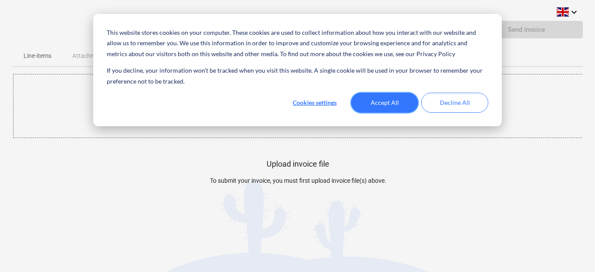
click at [391, 99] on button "Accept All" at bounding box center [384, 103] width 67 height 20
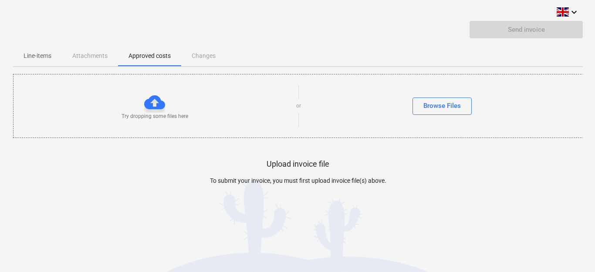
click at [159, 102] on div at bounding box center [154, 102] width 21 height 21
click at [153, 105] on div at bounding box center [154, 102] width 21 height 21
click at [153, 91] on div "Try dropping some files here or Browse Files" at bounding box center [299, 105] width 570 height 49
click at [155, 102] on div at bounding box center [154, 102] width 21 height 21
click at [442, 108] on div "Browse Files" at bounding box center [441, 105] width 37 height 11
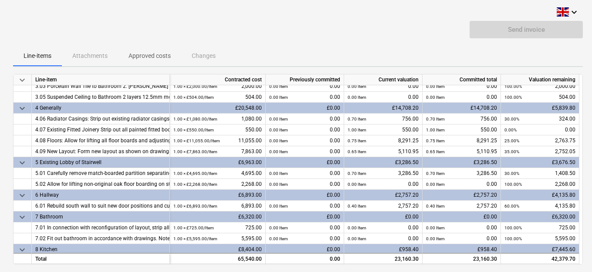
click at [587, 192] on div "keyboard_arrow_down Send invoice Line-items Attachments Approved costs Changes …" at bounding box center [298, 190] width 596 height 380
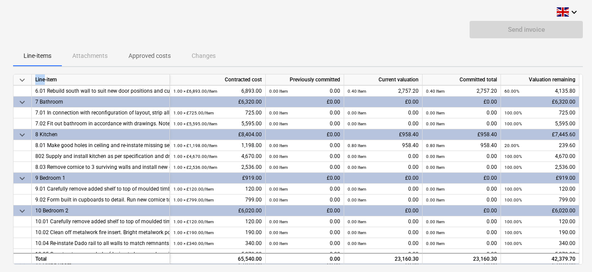
scroll to position [0, 4]
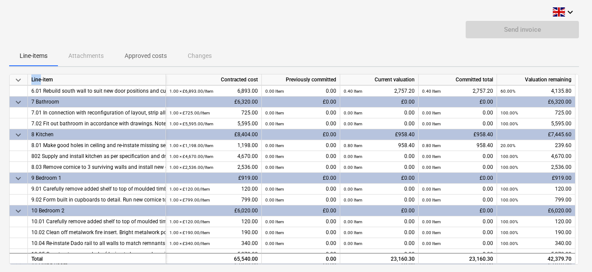
drag, startPoint x: 587, startPoint y: 192, endPoint x: 586, endPoint y: 239, distance: 46.2
click at [586, 237] on div "keyboard_arrow_down Send invoice Line-items Attachments Approved costs Changes …" at bounding box center [294, 190] width 596 height 380
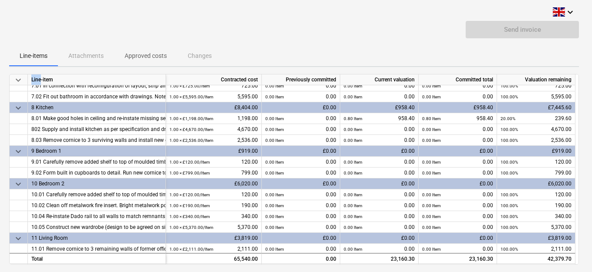
scroll to position [213, 0]
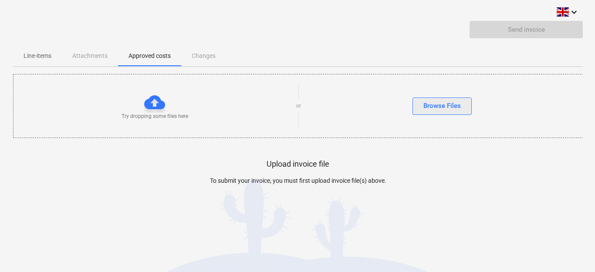
click at [449, 109] on div "Browse Files" at bounding box center [441, 105] width 37 height 11
click at [155, 105] on div at bounding box center [154, 102] width 21 height 21
click at [89, 55] on div "Line-items Attachments Approved costs Changes" at bounding box center [298, 55] width 570 height 21
click at [45, 54] on p "Line-items" at bounding box center [38, 55] width 28 height 9
click at [439, 107] on div "Browse Files" at bounding box center [441, 105] width 37 height 11
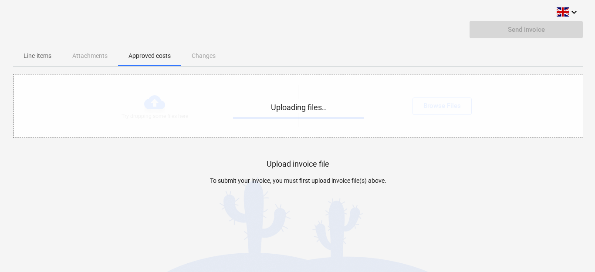
click at [156, 210] on div at bounding box center [298, 211] width 570 height 17
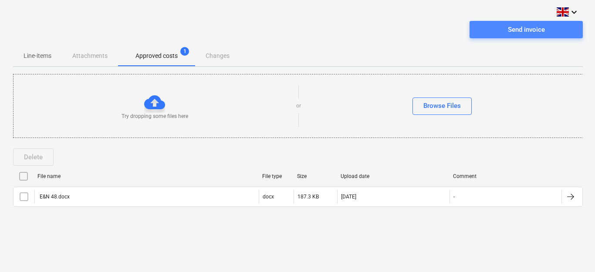
click at [541, 32] on div "Send invoice" at bounding box center [526, 29] width 37 height 11
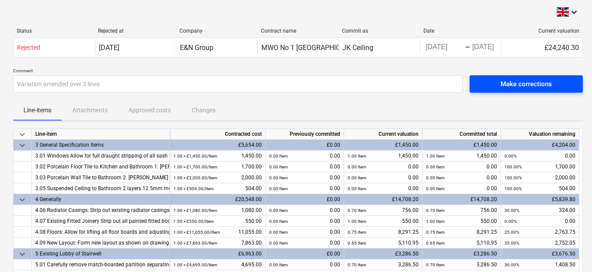
click at [529, 80] on div "Make corrections" at bounding box center [525, 83] width 51 height 11
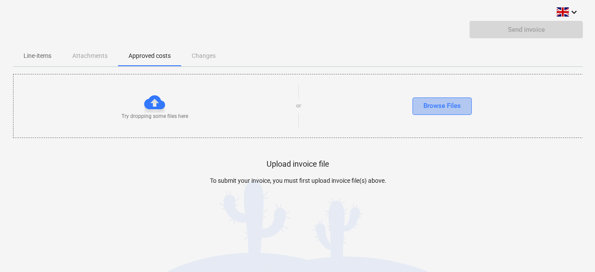
click at [452, 110] on div "Browse Files" at bounding box center [441, 105] width 37 height 11
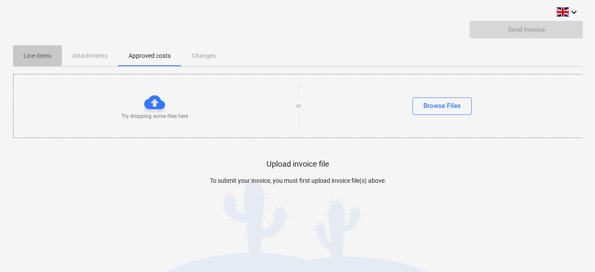
click at [34, 55] on p "Line-items" at bounding box center [38, 55] width 28 height 9
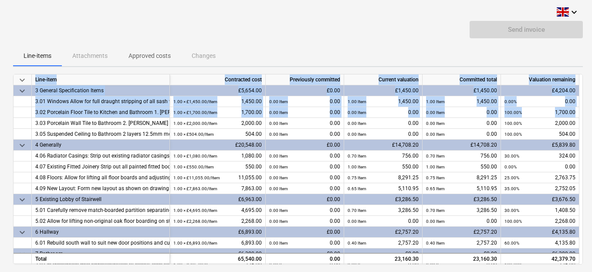
scroll to position [0, 3]
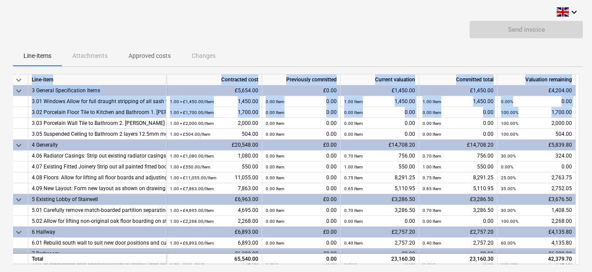
drag, startPoint x: 579, startPoint y: 121, endPoint x: 577, endPoint y: 155, distance: 34.5
click at [578, 159] on div "keyboard_arrow_down Line-item Contracted cost Previously committed Current valu…" at bounding box center [295, 169] width 570 height 191
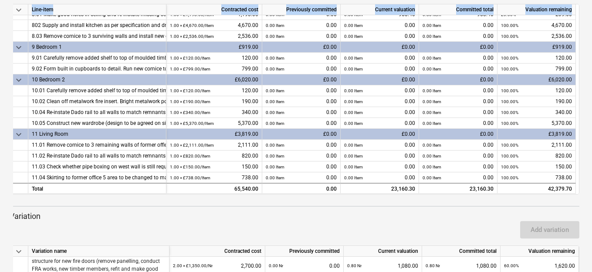
scroll to position [108, 0]
